Goal: Find specific page/section: Find specific page/section

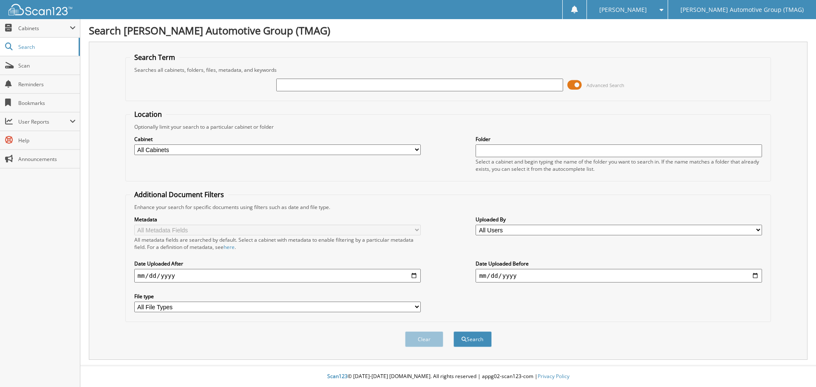
click at [316, 83] on input "text" at bounding box center [419, 85] width 286 height 13
type input "H25753"
click at [453, 331] on button "Search" at bounding box center [472, 339] width 38 height 16
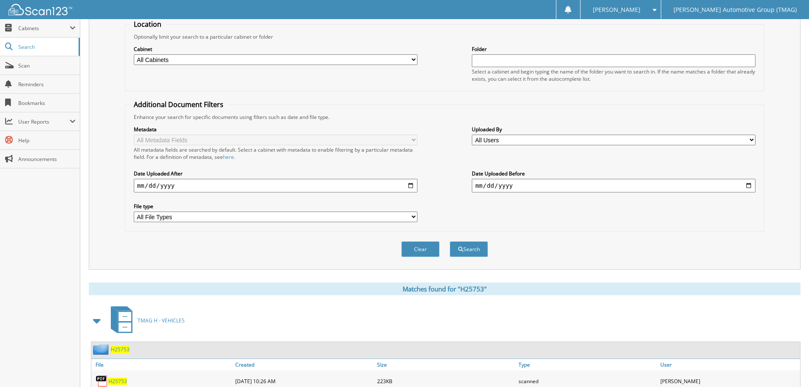
scroll to position [170, 0]
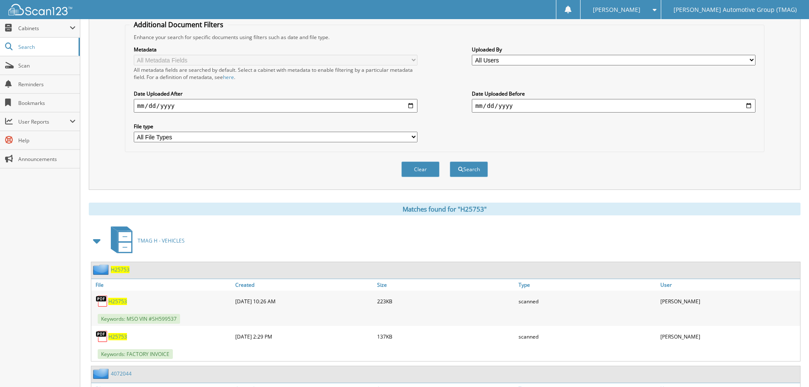
click at [122, 270] on span "H25753" at bounding box center [120, 269] width 19 height 7
